Goal: Information Seeking & Learning: Understand process/instructions

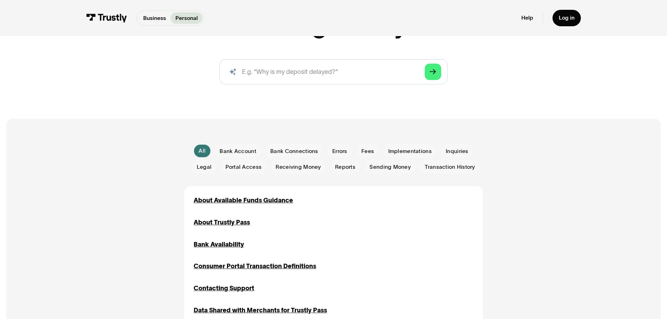
scroll to position [105, 0]
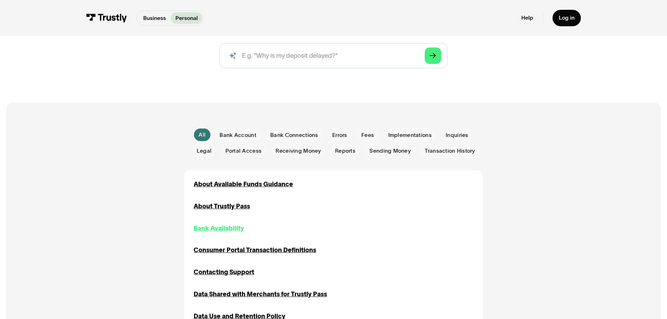
click at [228, 227] on div "Bank Availability" at bounding box center [219, 228] width 50 height 9
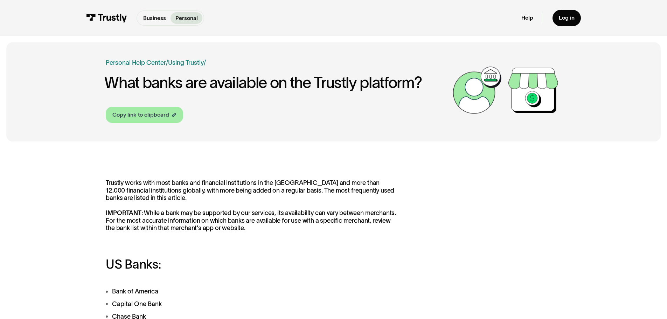
click at [173, 114] on icon at bounding box center [173, 114] width 5 height 5
click at [527, 17] on link "Help" at bounding box center [527, 17] width 12 height 7
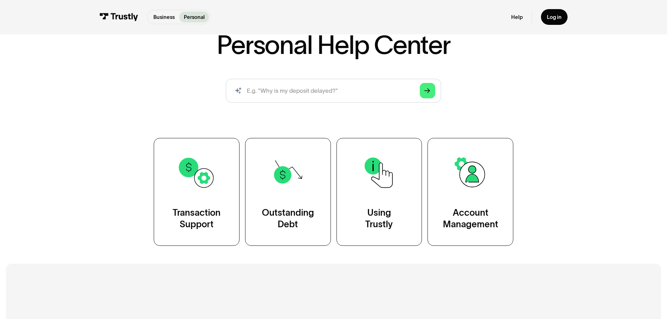
scroll to position [70, 0]
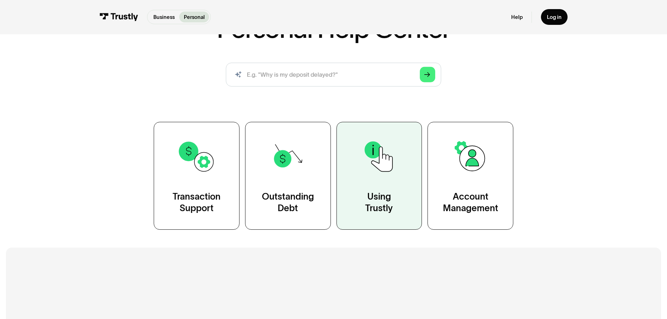
click at [380, 205] on div "Using Trustly" at bounding box center [379, 203] width 28 height 24
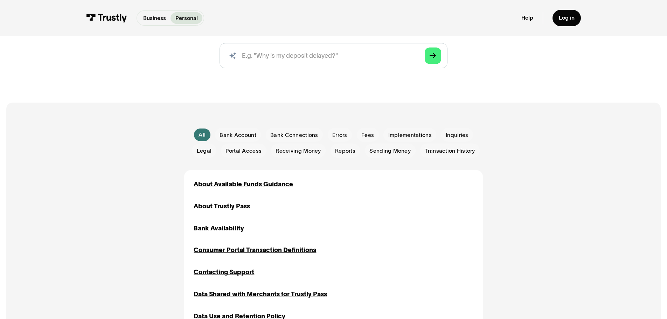
scroll to position [140, 0]
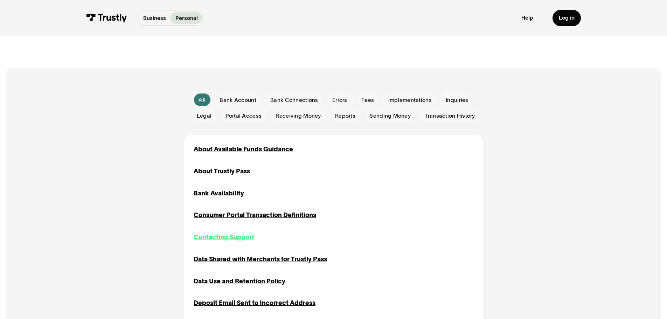
click at [208, 238] on div "Contacting Support" at bounding box center [224, 236] width 61 height 9
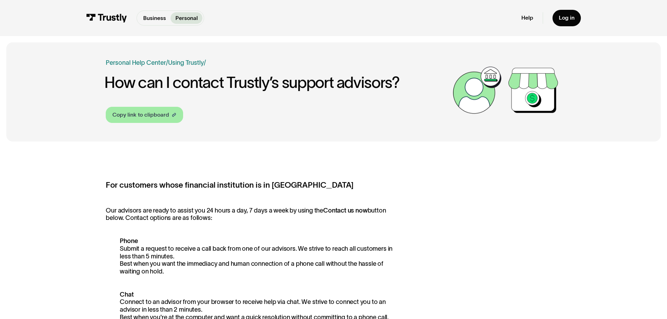
click at [151, 114] on div "Copy link to clipboard" at bounding box center [140, 115] width 57 height 8
